Goal: Task Accomplishment & Management: Complete application form

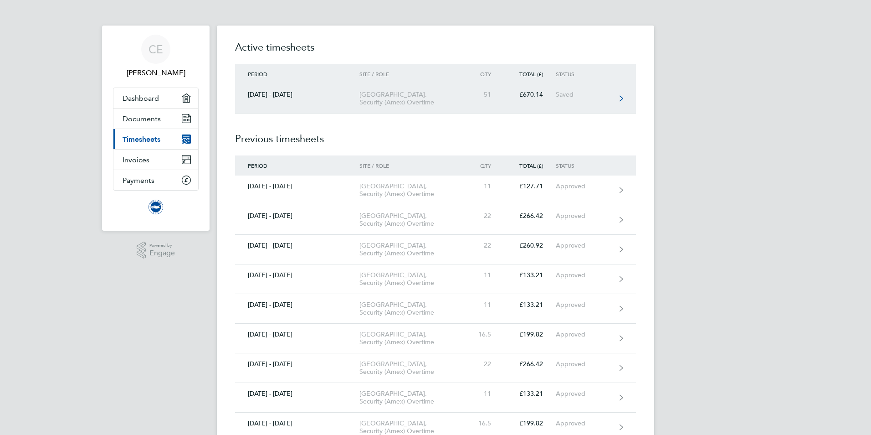
click at [623, 101] on icon at bounding box center [622, 98] width 4 height 5
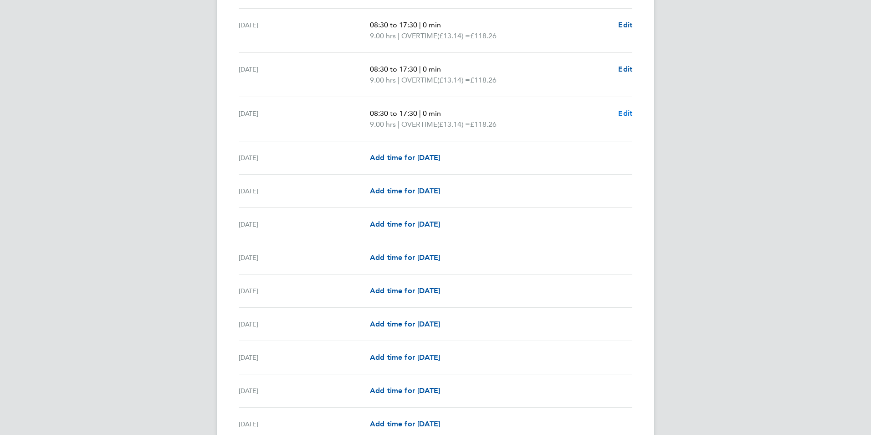
scroll to position [912, 0]
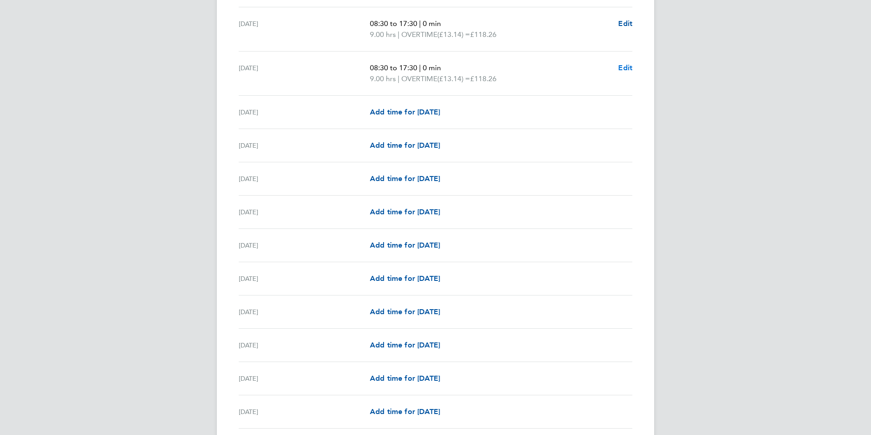
click at [625, 113] on div "Add time for [DATE] Add time for [DATE]" at bounding box center [501, 112] width 263 height 11
click at [627, 72] on span "Edit" at bounding box center [625, 67] width 14 height 9
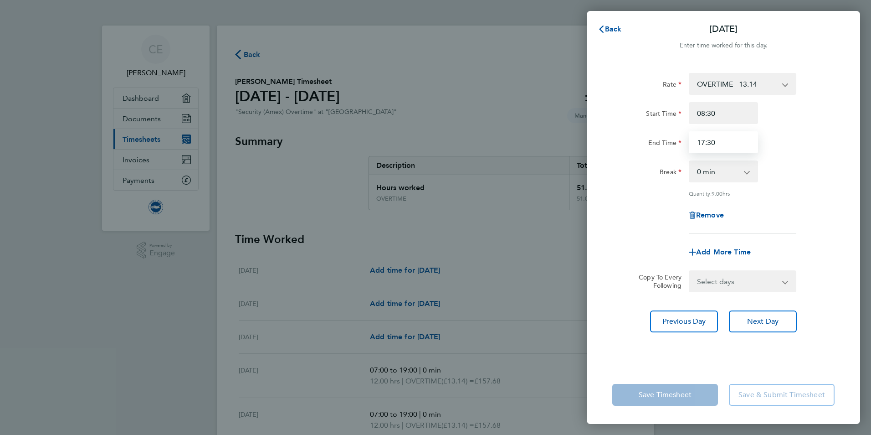
click at [730, 143] on input "17:30" at bounding box center [723, 142] width 69 height 22
type input "16:00"
click at [656, 358] on div "Rate OVERTIME - 13.14 OVERTIME - 13.65 Start Time 08:30 End Time 16:00 Break 0 …" at bounding box center [723, 214] width 273 height 304
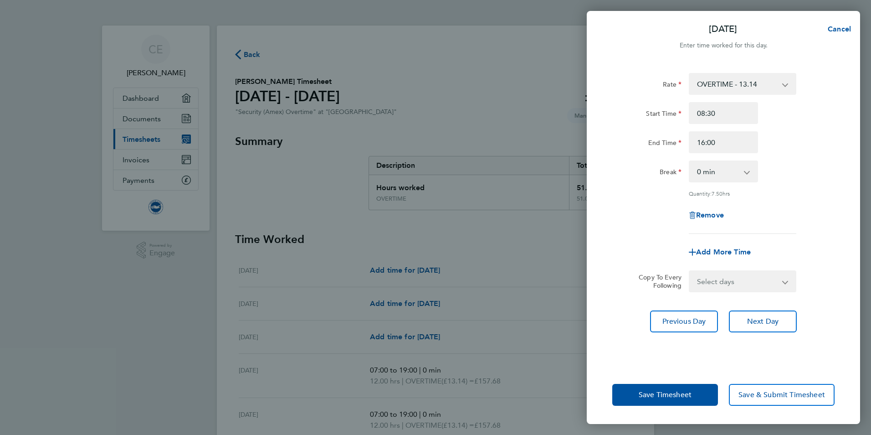
click at [744, 169] on select "0 min 15 min 30 min 45 min 60 min 75 min 90 min" at bounding box center [718, 171] width 57 height 20
click at [776, 198] on div "Rate OVERTIME - 13.14 OVERTIME - 13.65 Start Time 08:30 End Time 16:00 Break 0 …" at bounding box center [724, 153] width 222 height 161
click at [665, 392] on span "Save Timesheet" at bounding box center [665, 394] width 53 height 9
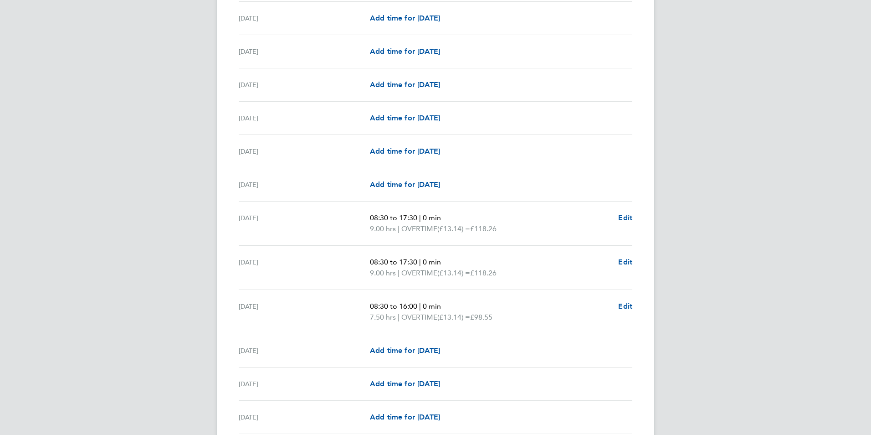
scroll to position [684, 0]
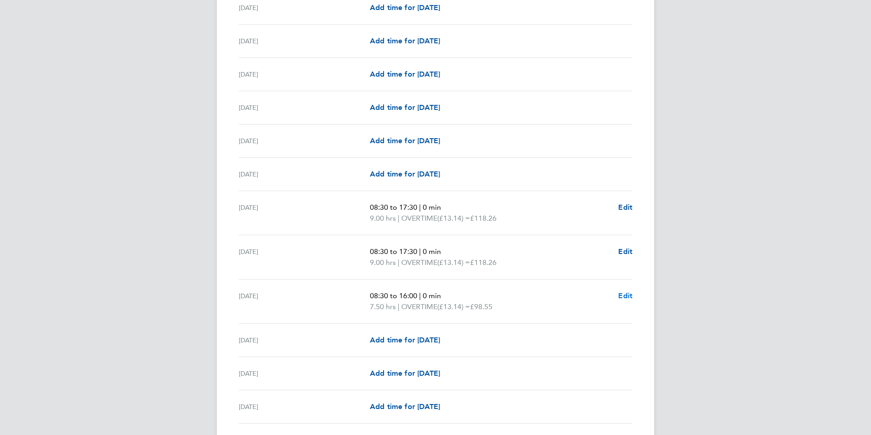
click at [624, 295] on span "Edit" at bounding box center [625, 295] width 14 height 9
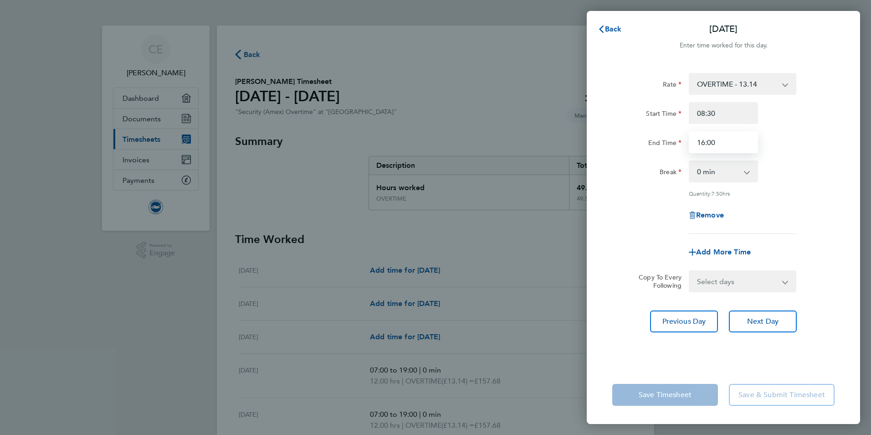
click at [734, 142] on input "16:00" at bounding box center [723, 142] width 69 height 22
type input "16:30"
click at [691, 395] on app-form-button "Save Timesheet" at bounding box center [668, 395] width 111 height 22
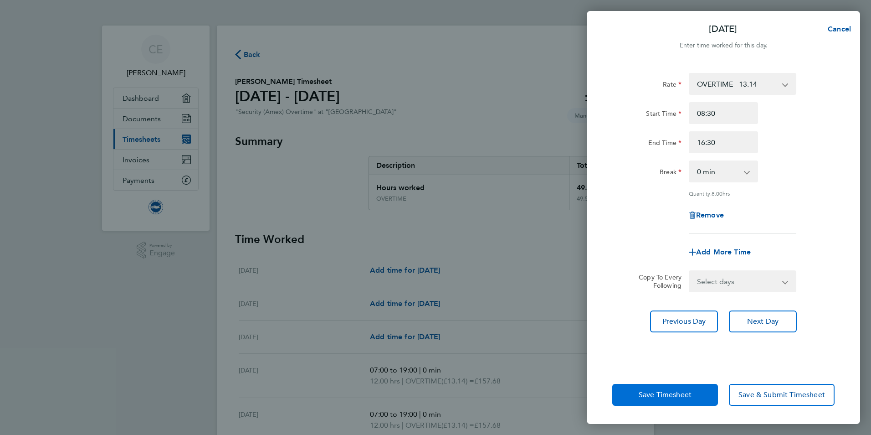
click at [686, 395] on span "Save Timesheet" at bounding box center [665, 394] width 53 height 9
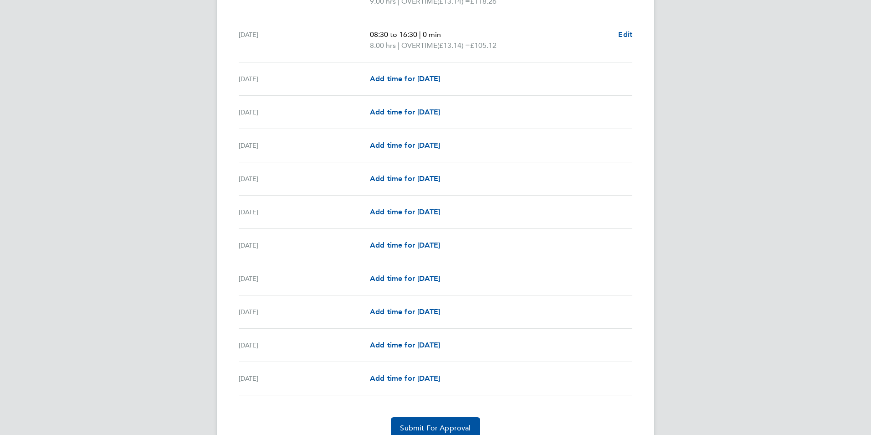
scroll to position [985, 0]
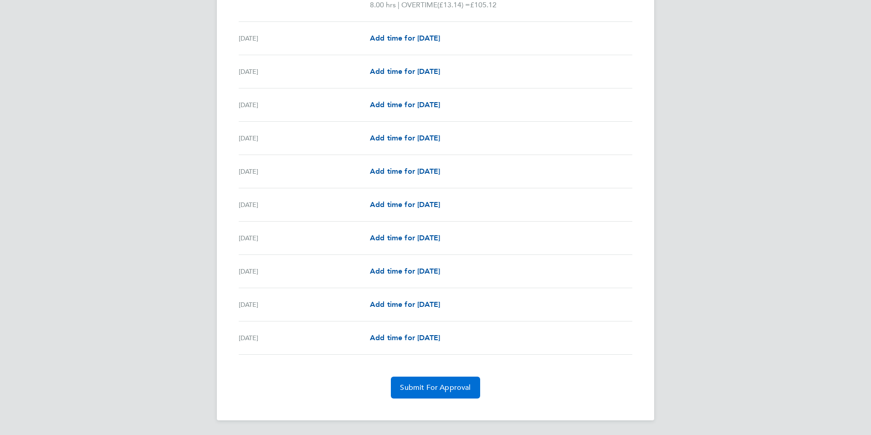
click at [460, 387] on span "Submit For Approval" at bounding box center [435, 387] width 71 height 9
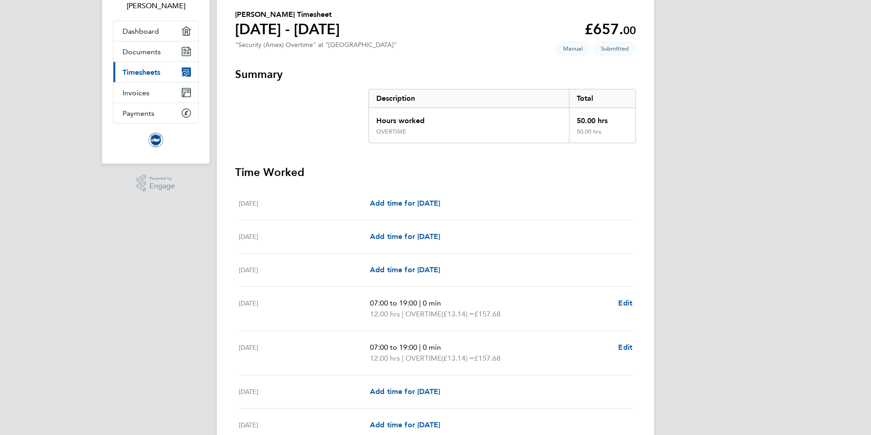
scroll to position [0, 0]
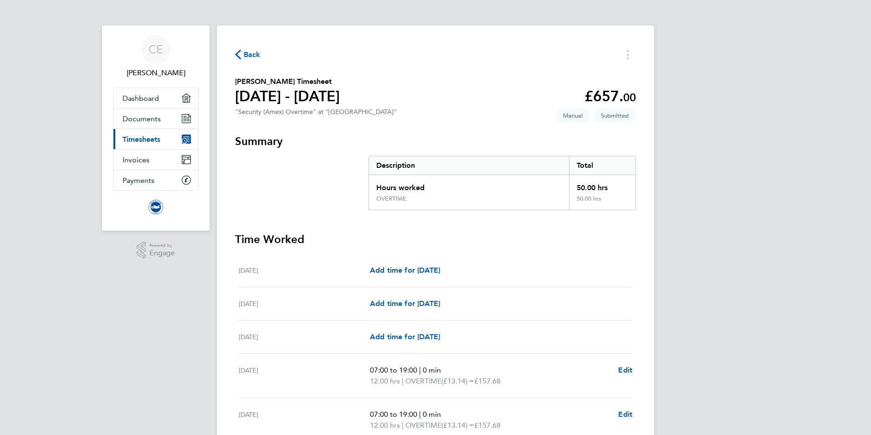
click at [145, 136] on span "Timesheets" at bounding box center [142, 139] width 38 height 9
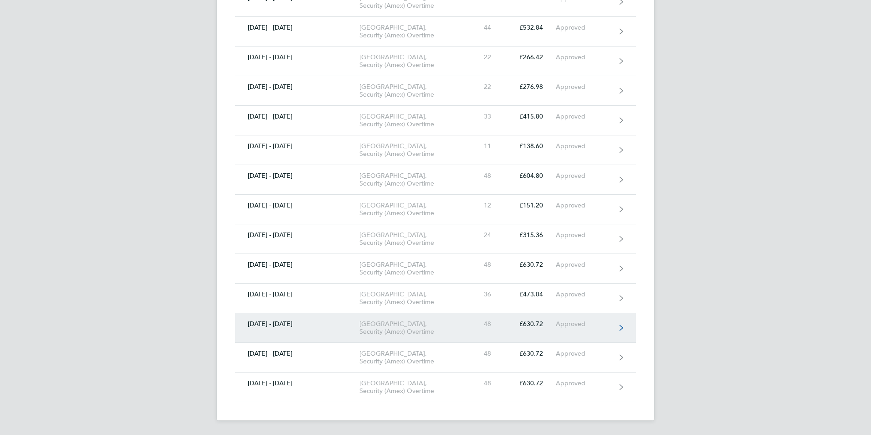
scroll to position [678, 0]
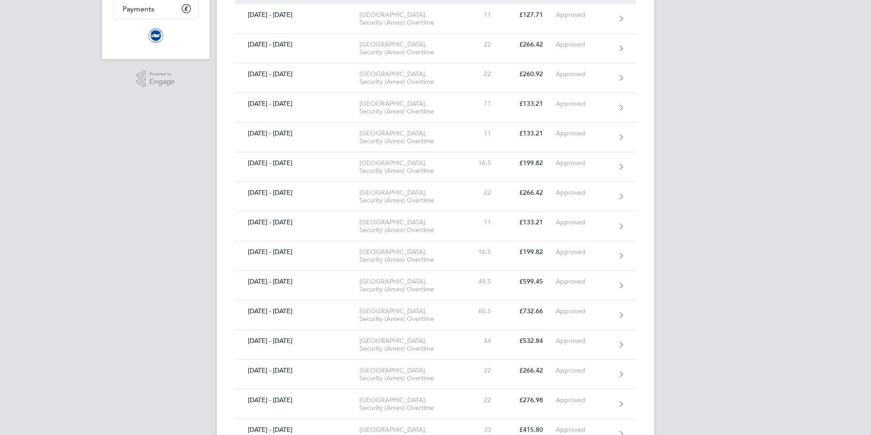
scroll to position [0, 0]
